Goal: Task Accomplishment & Management: Manage account settings

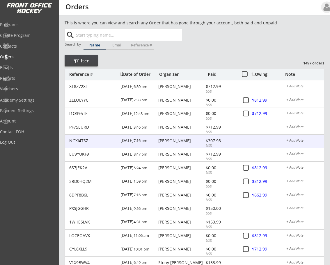
click at [183, 141] on div "[PERSON_NAME]" at bounding box center [181, 141] width 46 height 4
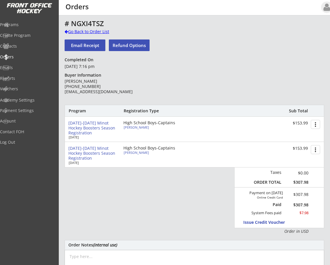
click at [65, 31] on div at bounding box center [66, 32] width 3 height 4
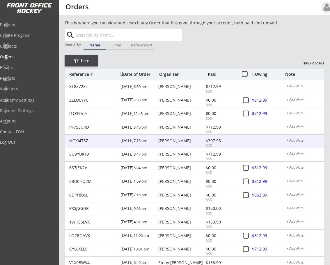
click at [173, 139] on div "[PERSON_NAME]" at bounding box center [181, 141] width 46 height 4
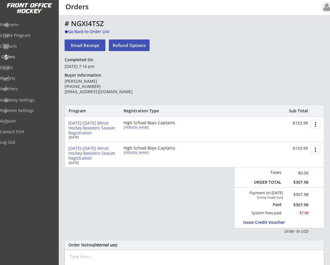
click at [19, 56] on div "Orders" at bounding box center [27, 57] width 52 height 4
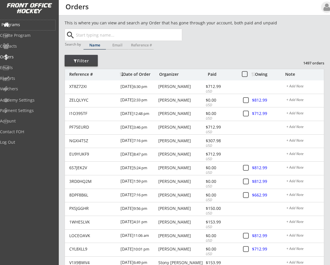
click at [26, 23] on div "Programs" at bounding box center [27, 25] width 52 height 4
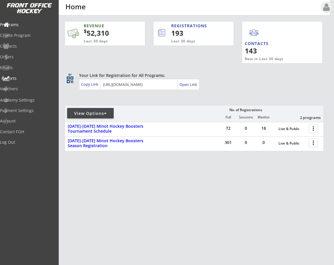
click at [21, 78] on div "Reports" at bounding box center [27, 78] width 52 height 4
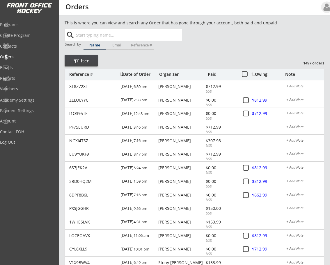
click at [76, 59] on div "Filter" at bounding box center [81, 61] width 33 height 6
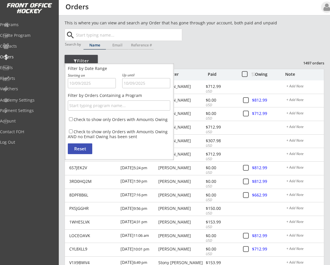
click at [90, 84] on input "text" at bounding box center [92, 83] width 48 height 10
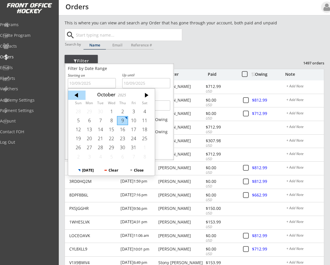
click at [72, 98] on div at bounding box center [76, 95] width 17 height 9
click at [90, 112] on div "1" at bounding box center [89, 111] width 11 height 9
type input "9/01/2025"
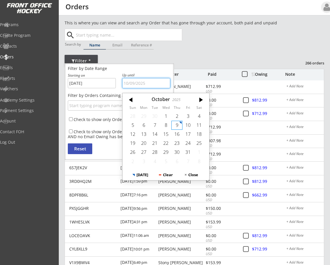
click at [139, 83] on input "text" at bounding box center [146, 83] width 48 height 10
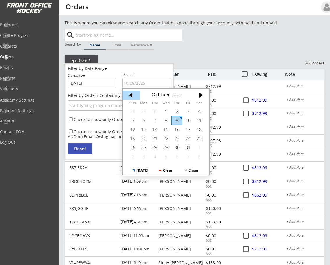
click at [127, 97] on div at bounding box center [130, 95] width 17 height 9
click at [155, 147] on div "30" at bounding box center [154, 147] width 11 height 9
type input "9/30/2025"
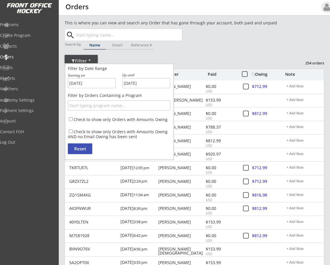
click at [107, 106] on input "text" at bounding box center [119, 106] width 102 height 10
type input "minot"
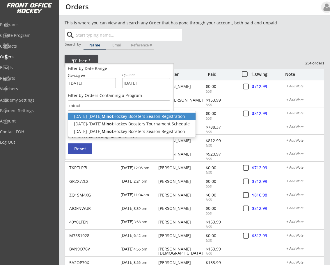
click at [112, 118] on p "2024-2025 Minot Hockey Boosters Season Registration" at bounding box center [131, 117] width 127 height 8
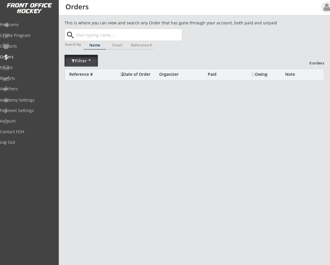
click at [84, 63] on div "Filter *" at bounding box center [81, 61] width 33 height 6
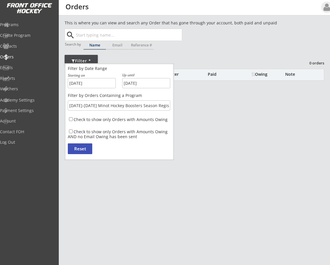
click at [85, 147] on button "Reset" at bounding box center [80, 149] width 24 height 11
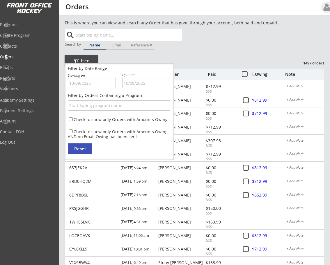
click at [233, 47] on div "This is where you can view and search any Order that has gone through your acco…" at bounding box center [194, 194] width 259 height 349
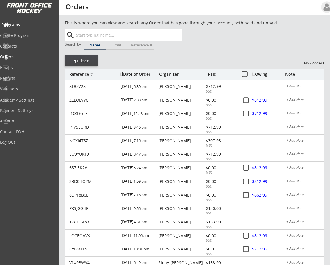
click at [22, 26] on div "Programs" at bounding box center [27, 25] width 52 height 4
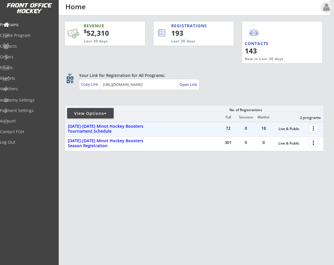
click at [311, 127] on div at bounding box center [314, 128] width 10 height 10
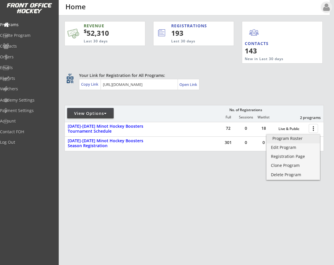
click at [283, 141] on div "Program Roster" at bounding box center [293, 139] width 42 height 4
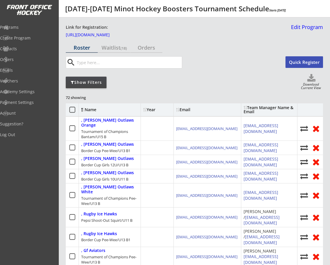
click at [312, 84] on div "Download Current View" at bounding box center [311, 87] width 24 height 8
click at [26, 29] on div "Programs" at bounding box center [27, 27] width 52 height 4
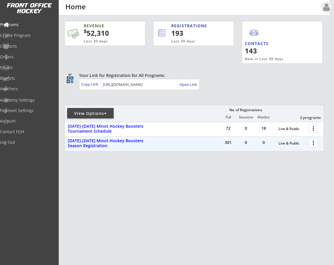
click at [311, 144] on div at bounding box center [314, 143] width 10 height 10
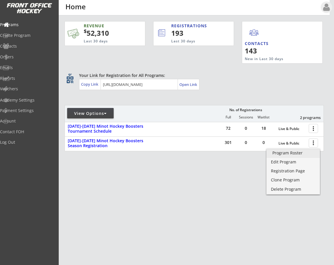
click at [292, 156] on link "Program Roster" at bounding box center [293, 153] width 53 height 9
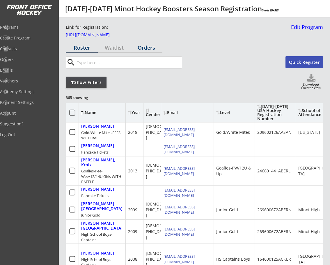
click at [143, 48] on div "Orders" at bounding box center [146, 47] width 32 height 5
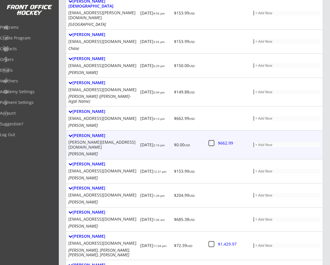
scroll to position [335, 0]
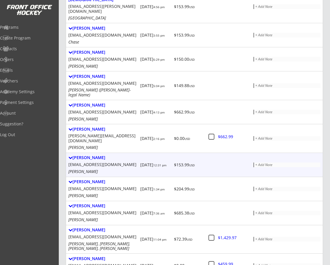
click at [132, 163] on div "ashley.leigh2121@gmail.com" at bounding box center [102, 165] width 69 height 5
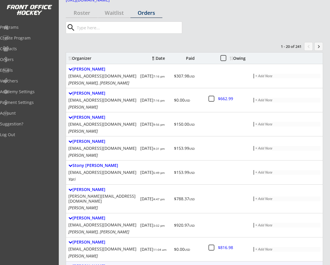
scroll to position [0, 0]
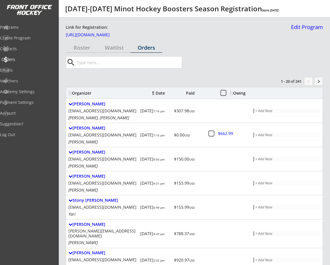
click at [21, 60] on div "Orders" at bounding box center [27, 60] width 52 height 4
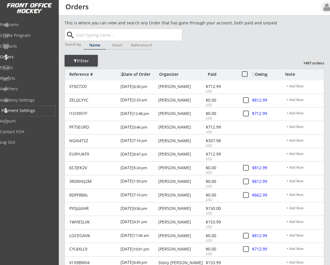
click at [22, 110] on div "Payment Settings" at bounding box center [27, 111] width 52 height 4
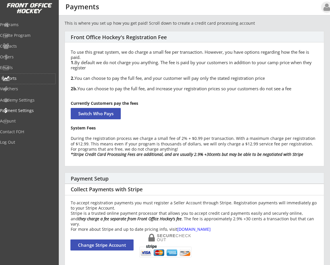
click at [19, 80] on div "Reports" at bounding box center [27, 78] width 52 height 4
